Goal: Information Seeking & Learning: Stay updated

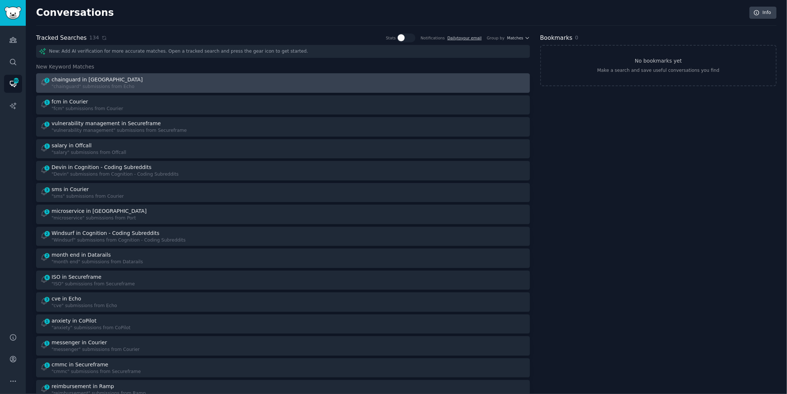
click at [233, 83] on div "2 chainguard in Echo "chainguard" submissions from Echo" at bounding box center [159, 83] width 238 height 14
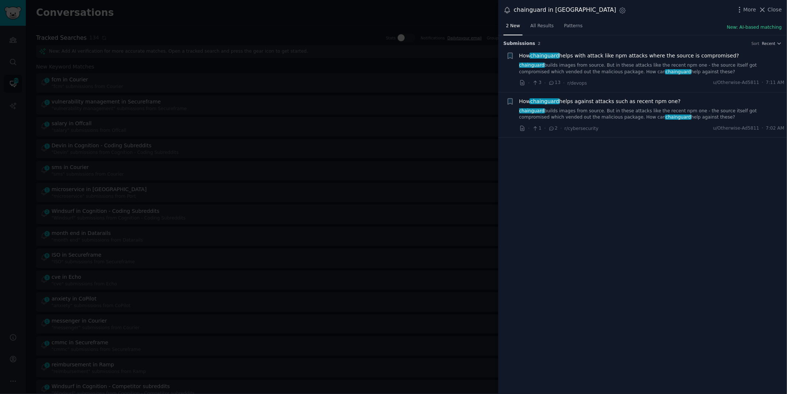
click at [672, 68] on link "chainguard builds images from source. But in these attacks like the recent npm …" at bounding box center [652, 68] width 266 height 13
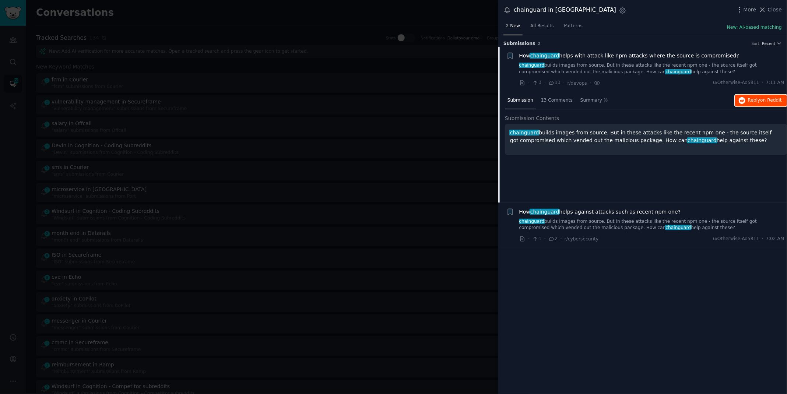
click at [776, 100] on span "on Reddit" at bounding box center [770, 100] width 21 height 5
click at [331, 19] on div at bounding box center [393, 197] width 787 height 394
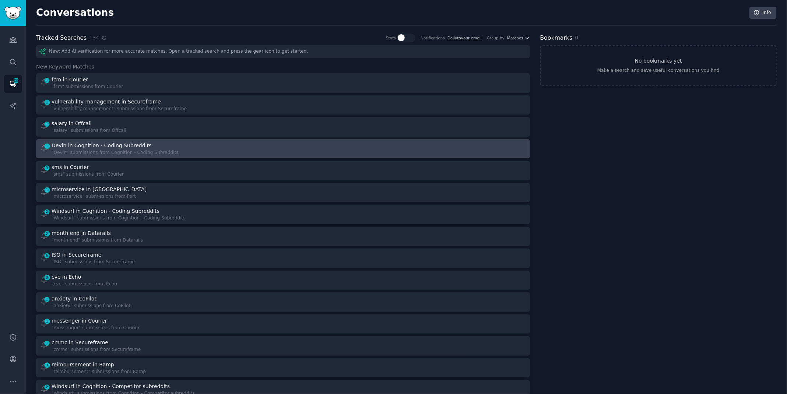
click at [223, 150] on div "1 Devin in Cognition - Coding Subreddits "Devin" submissions from Cognition - C…" at bounding box center [159, 149] width 238 height 14
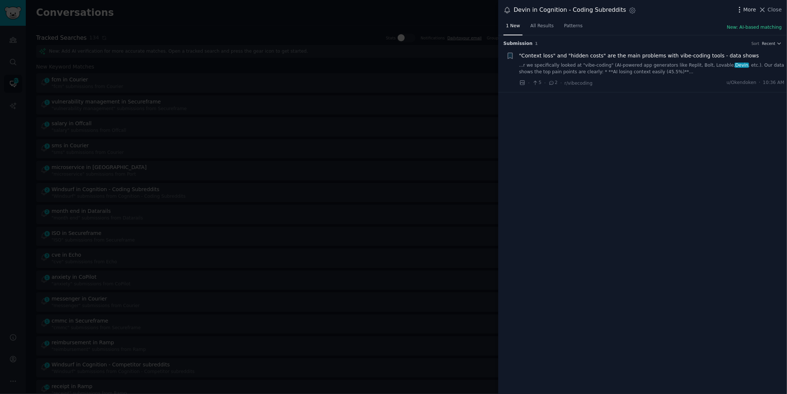
click at [743, 12] on icon "button" at bounding box center [740, 10] width 8 height 8
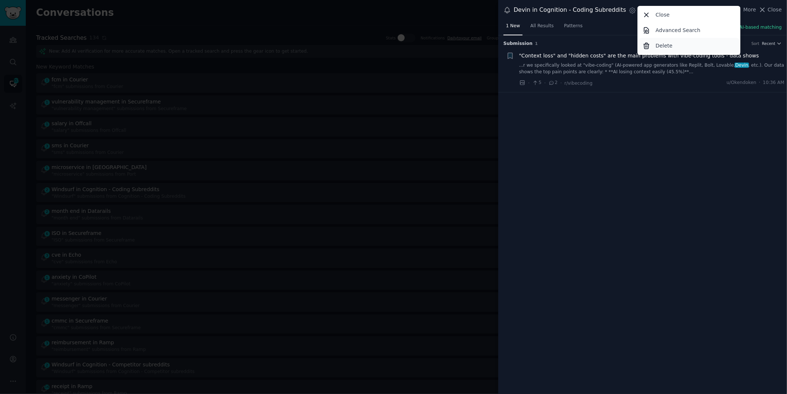
click at [685, 48] on div "Delete" at bounding box center [689, 45] width 101 height 15
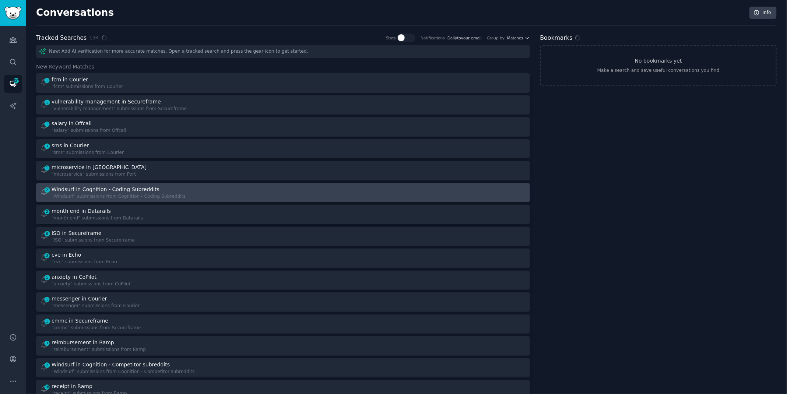
click at [218, 189] on div "2 Windsurf in Cognition - Coding Subreddits "Windsurf" submissions from Cogniti…" at bounding box center [159, 193] width 238 height 14
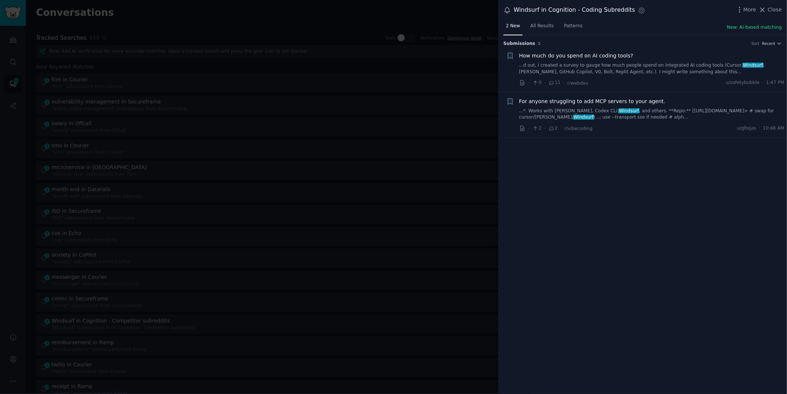
click at [609, 70] on link "...d out, I created a survey to gauge how much people spend on integrated AI co…" at bounding box center [652, 68] width 266 height 13
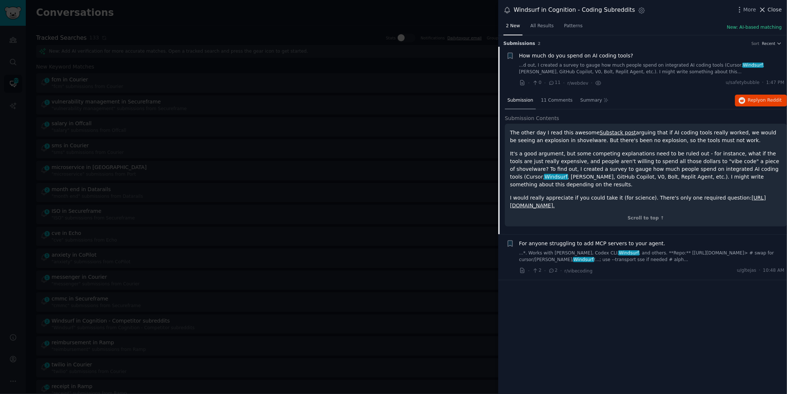
click at [770, 11] on span "Close" at bounding box center [775, 10] width 14 height 8
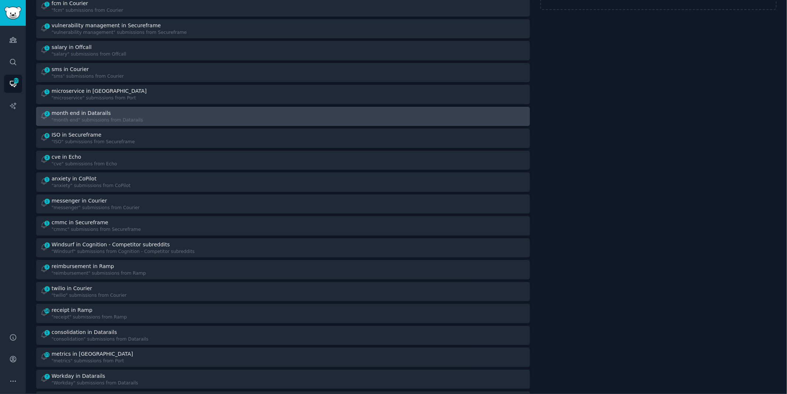
scroll to position [103, 0]
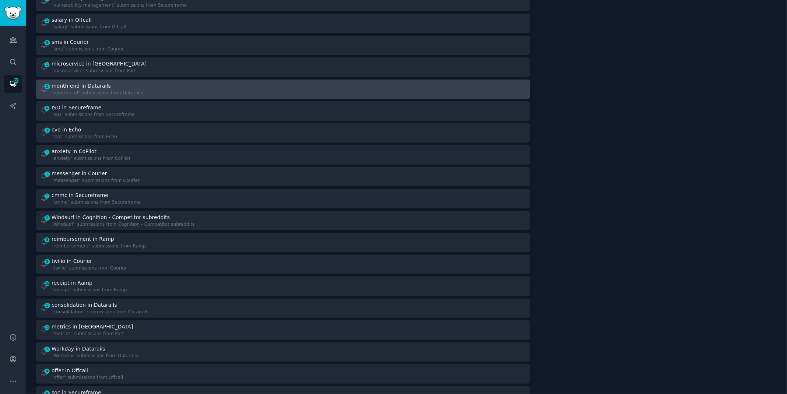
click at [212, 200] on div "1 cmmc in Secureframe "cmmc" submissions from Secureframe" at bounding box center [159, 198] width 238 height 14
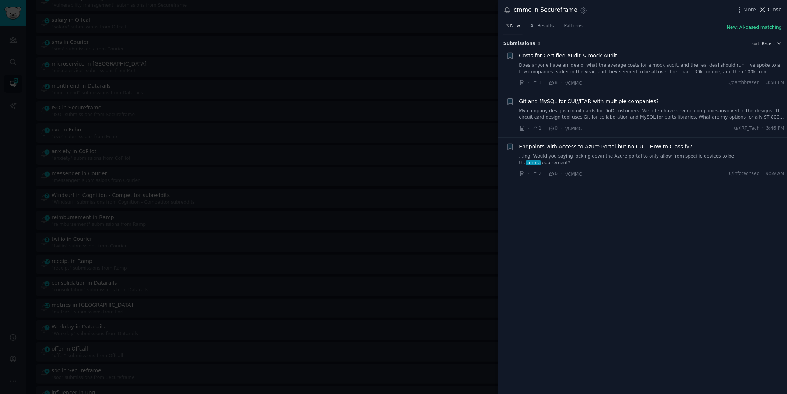
click at [766, 6] on icon at bounding box center [763, 10] width 8 height 8
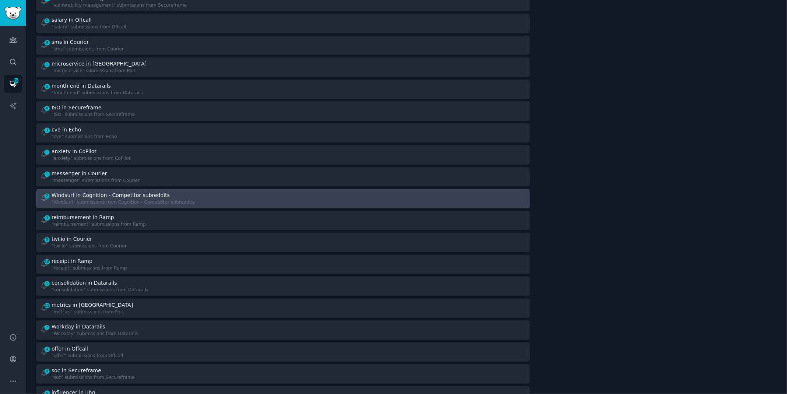
click at [153, 200] on div ""Windsurf" submissions from Cognition - Competitor subreddits" at bounding box center [123, 202] width 143 height 7
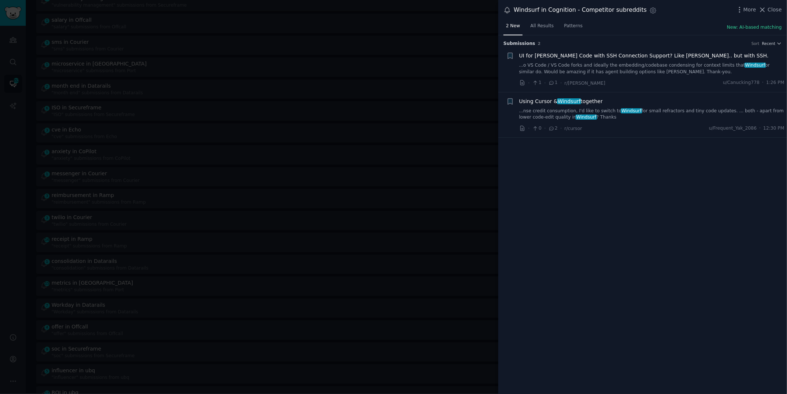
click at [531, 119] on link "...nse credit consumption, I'd like to switch to Windsurf for small refractors …" at bounding box center [652, 114] width 266 height 13
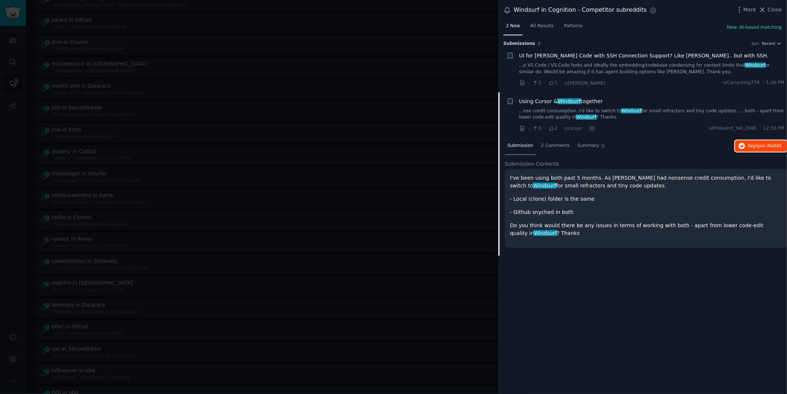
click at [743, 147] on icon "button" at bounding box center [742, 146] width 7 height 7
click at [316, 13] on div at bounding box center [393, 197] width 787 height 394
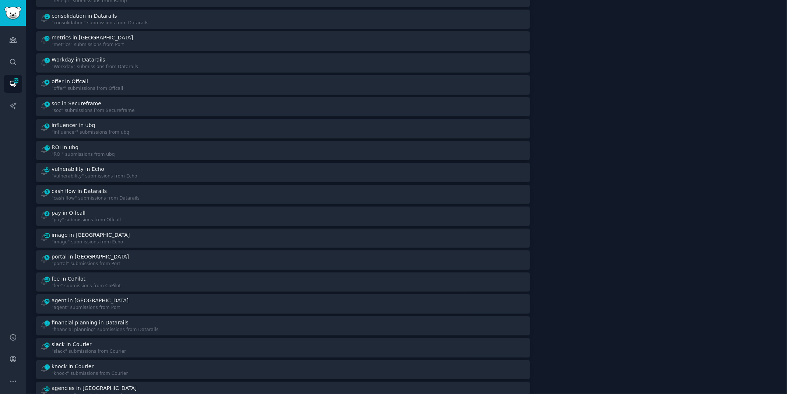
scroll to position [375, 0]
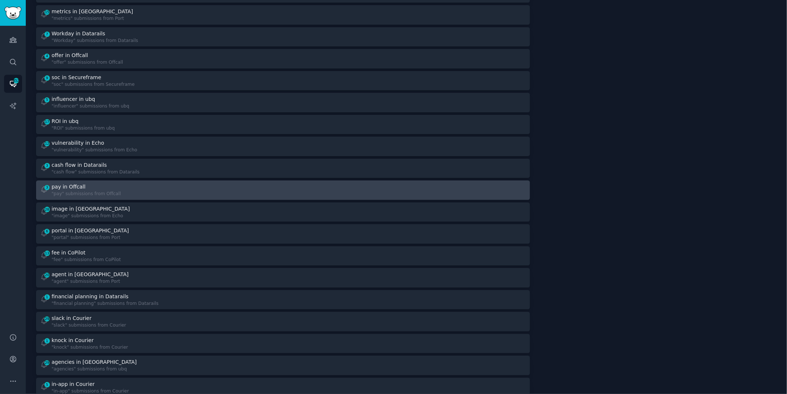
click at [158, 194] on div "3 pay in Offcall "pay" submissions from Offcall" at bounding box center [159, 190] width 238 height 14
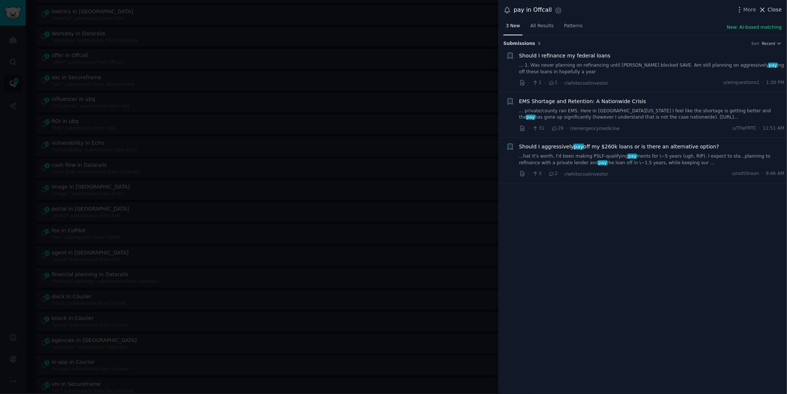
click at [766, 7] on icon at bounding box center [763, 10] width 8 height 8
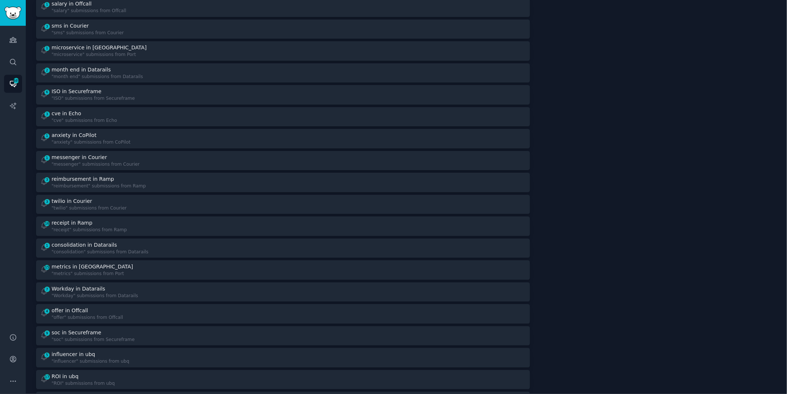
scroll to position [59, 0]
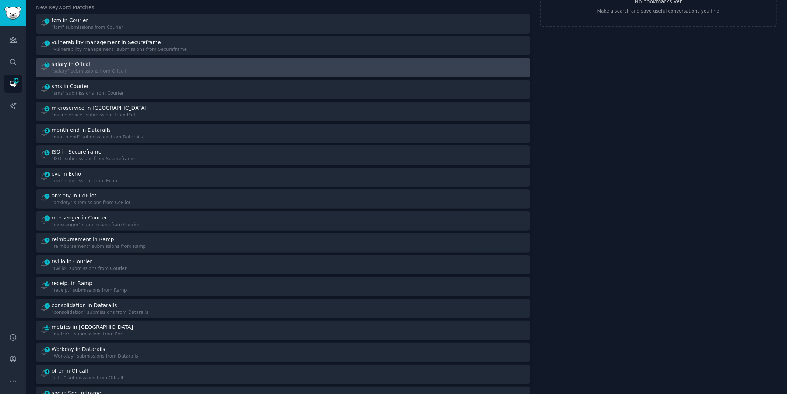
click at [246, 66] on div "1 salary in Offcall "salary" submissions from Offcall" at bounding box center [159, 67] width 238 height 14
